Goal: Task Accomplishment & Management: Complete application form

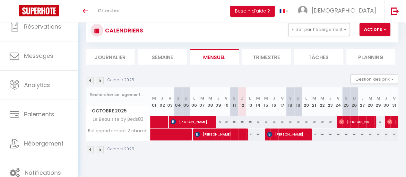
scroll to position [18, 0]
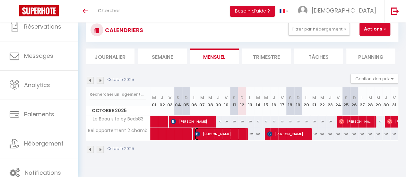
click at [225, 133] on span "[PERSON_NAME]" at bounding box center [220, 134] width 51 height 12
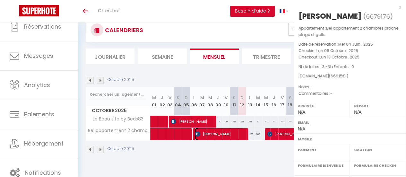
select select "OK"
select select "KO"
select select "0"
select select "1"
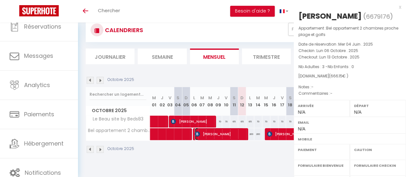
select select
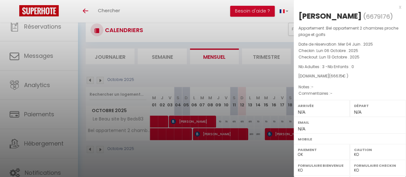
click at [225, 134] on div at bounding box center [203, 88] width 406 height 177
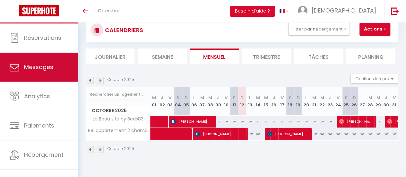
click at [31, 66] on span "Messages" at bounding box center [38, 67] width 29 height 8
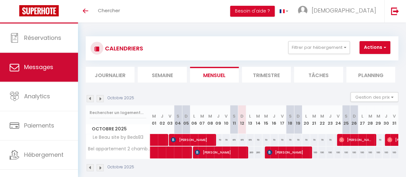
select select "message"
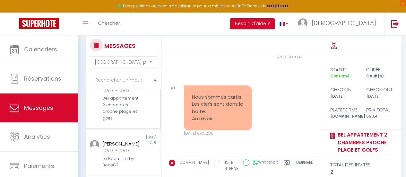
scroll to position [84, 0]
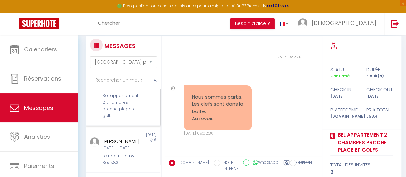
click at [113, 119] on div "Bel appartement 2 chambres proche plage et golfs" at bounding box center [122, 105] width 40 height 26
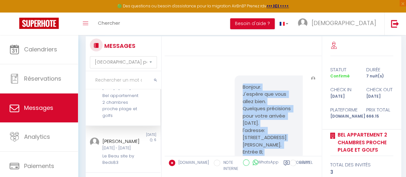
drag, startPoint x: 266, startPoint y: 85, endPoint x: 240, endPoint y: 79, distance: 26.9
click at [240, 79] on div "Bonjour. J'espère que vous allez bien. Quelques précisions pour votre arrivée […" at bounding box center [269, 177] width 68 height 204
copy pre "Bonjour. J'espère que vous allez bien. Quelques précisions pour votre arrivée […"
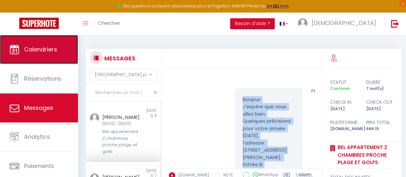
click at [34, 49] on span "Calendriers" at bounding box center [40, 49] width 33 height 8
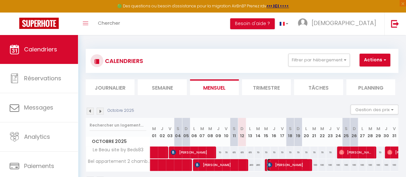
click at [285, 162] on span "[PERSON_NAME]" at bounding box center [287, 165] width 41 height 12
select select "OK"
select select "KO"
select select "0"
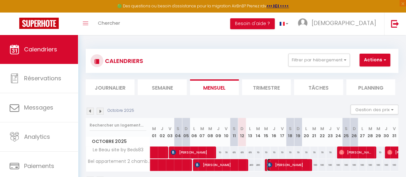
select select "1"
select select
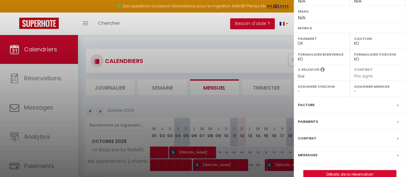
scroll to position [131, 0]
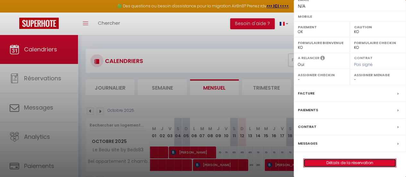
click at [344, 164] on link "Détails de la réservation" at bounding box center [350, 163] width 92 height 8
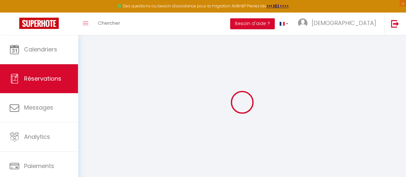
type input "BOUDJEMAA"
type input "[PERSON_NAME]"
select select
select select "76671"
select select "1"
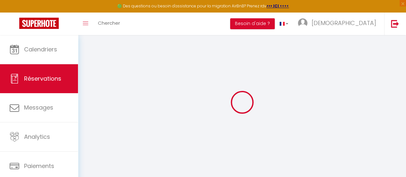
select select
type input "2"
select select "10"
select select
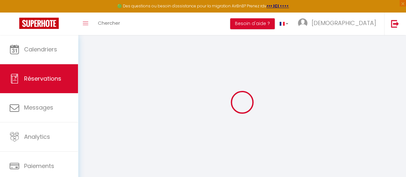
type input "600"
checkbox input "false"
type input "1.15"
select select "2"
type input "0"
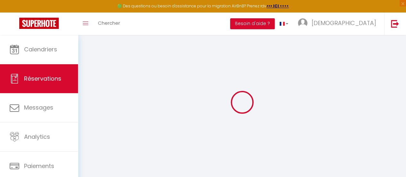
type input "0"
select select
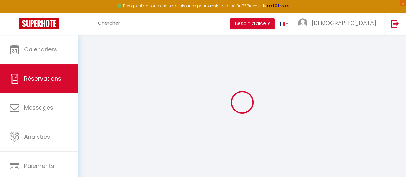
select select "12"
select select "14"
checkbox input "false"
select select
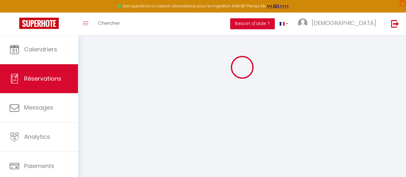
select select
checkbox input "false"
select select
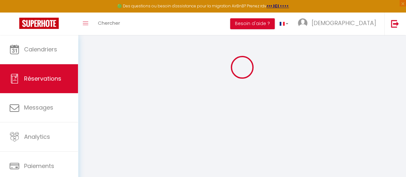
checkbox input "false"
select select
checkbox input "false"
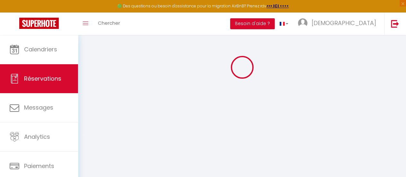
select select
type input "1.15"
select select
checkbox input "false"
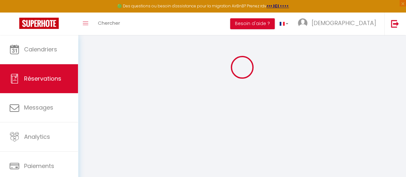
select select
checkbox input "false"
select select
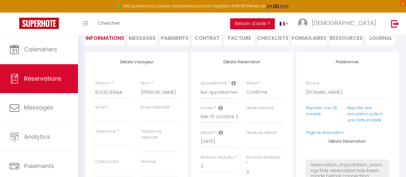
scroll to position [82, 0]
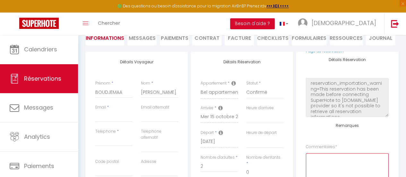
click at [314, 157] on textarea at bounding box center [347, 172] width 83 height 39
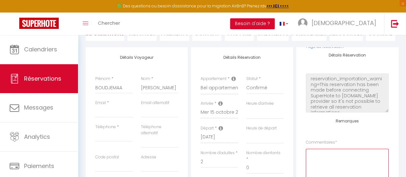
scroll to position [131, 0]
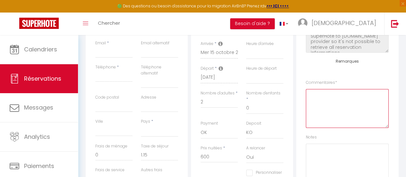
paste textarea "Bonjour. J'espère que vous allez bien. Quelques précisions pour votre arrivée […"
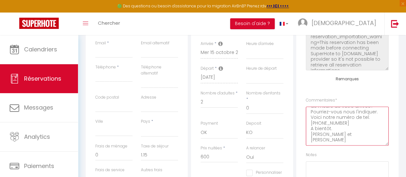
scroll to position [0, 0]
type textarea "Bonjour. J'espère que vous allez bien. Quelques précisions pour votre arrivée […"
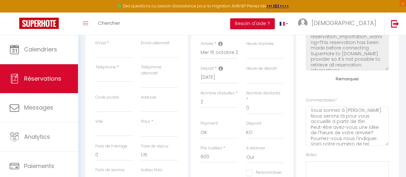
click at [385, 128] on div "Plateformes Source Direct [DOMAIN_NAME] [DOMAIN_NAME] Chalet montagne Expedia G…" at bounding box center [347, 91] width 102 height 209
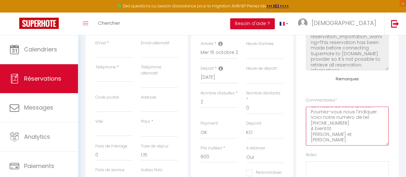
scroll to position [67, 0]
drag, startPoint x: 312, startPoint y: 111, endPoint x: 369, endPoint y: 142, distance: 64.8
click at [369, 142] on textarea "Bonjour. J'espère que vous allez bien. Quelques précisions pour votre arrivée […" at bounding box center [347, 126] width 83 height 39
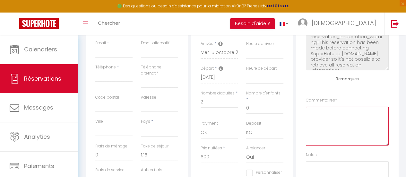
scroll to position [0, 0]
